Goal: Task Accomplishment & Management: Manage account settings

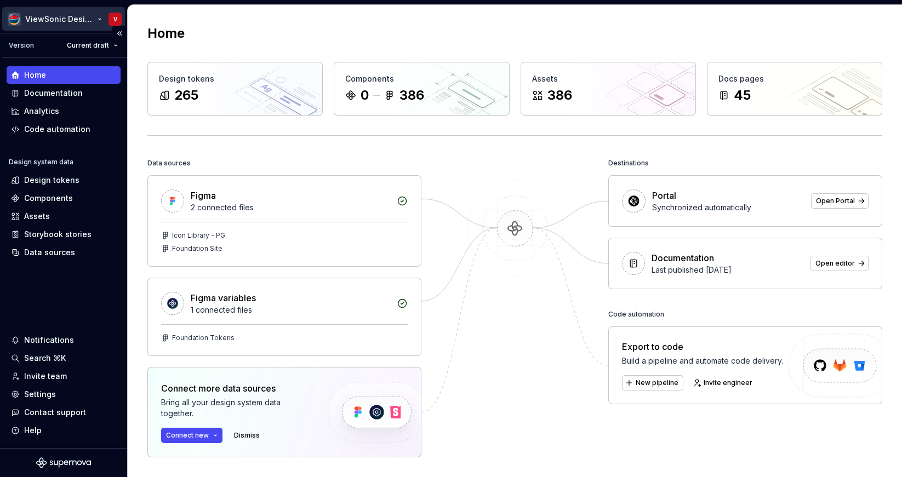
click at [66, 18] on html "ViewSonic Design System V Version Current draft Home Documentation Analytics Co…" at bounding box center [451, 238] width 902 height 477
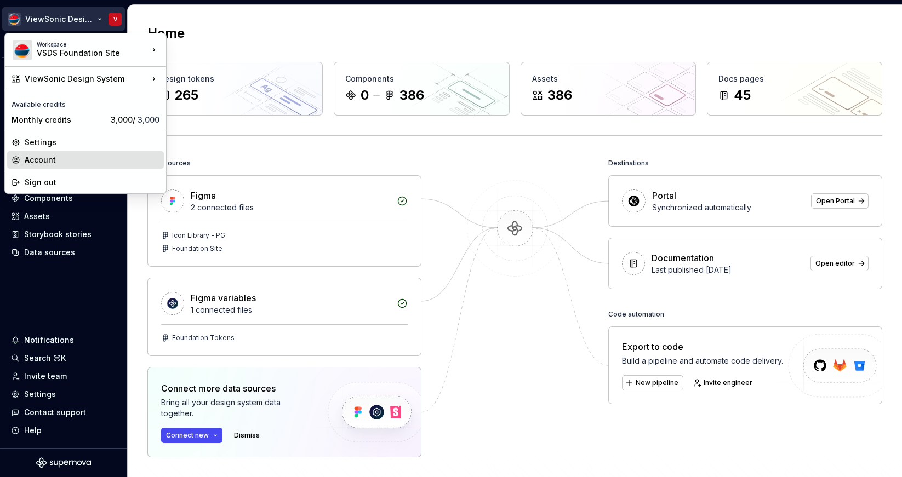
click at [59, 156] on div "Account" at bounding box center [92, 160] width 135 height 11
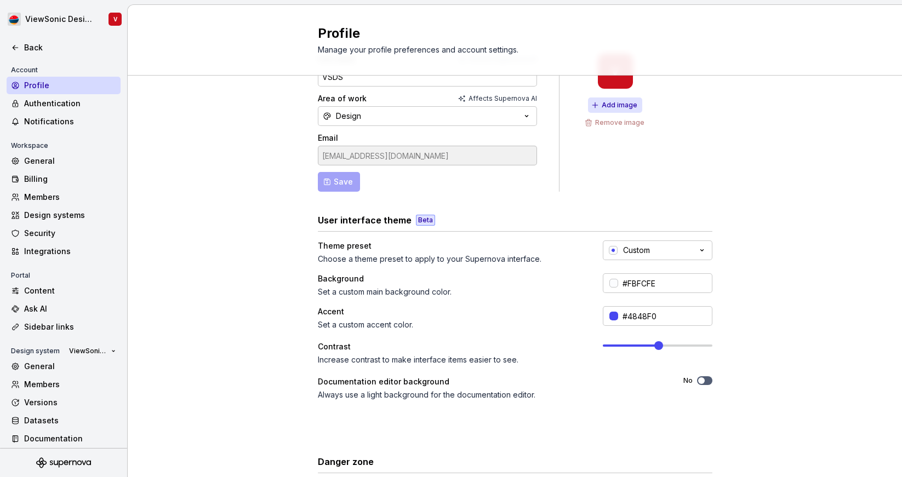
scroll to position [151, 0]
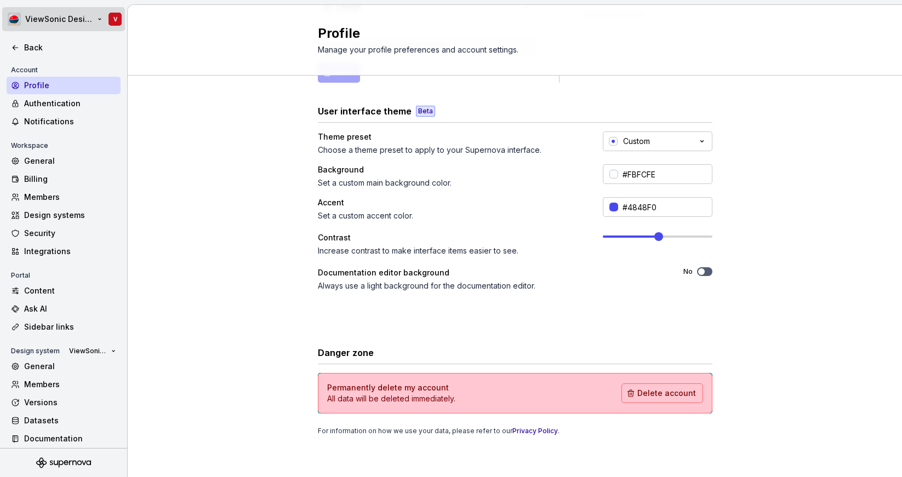
click at [115, 20] on html "ViewSonic Design System V Back Account Profile Authentication Notifications Wor…" at bounding box center [451, 238] width 902 height 477
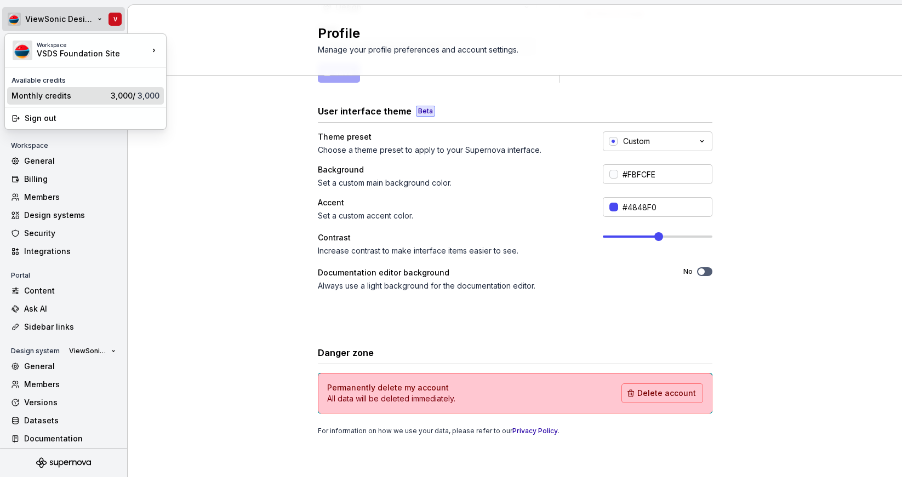
click at [92, 91] on div "Monthly credits" at bounding box center [59, 95] width 95 height 11
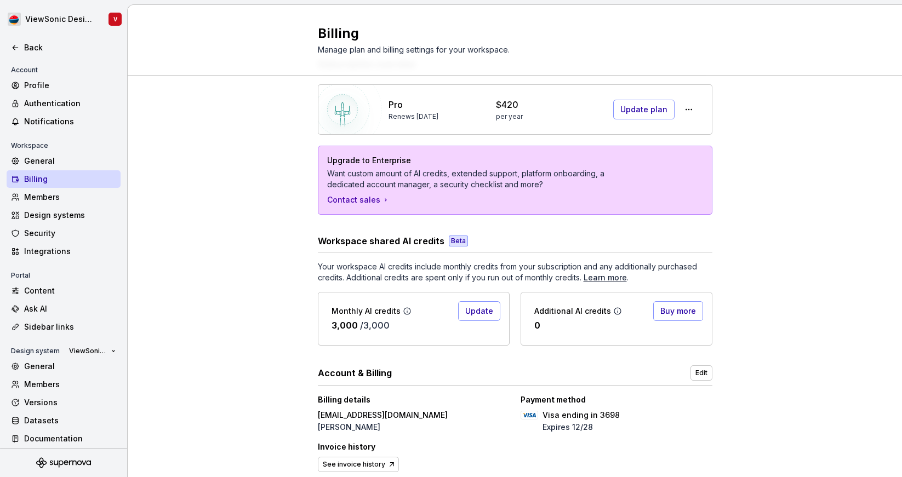
scroll to position [38, 0]
click at [776, 45] on div "Billing Manage plan and billing settings for your workspace." at bounding box center [515, 40] width 774 height 71
